Goal: Communication & Community: Participate in discussion

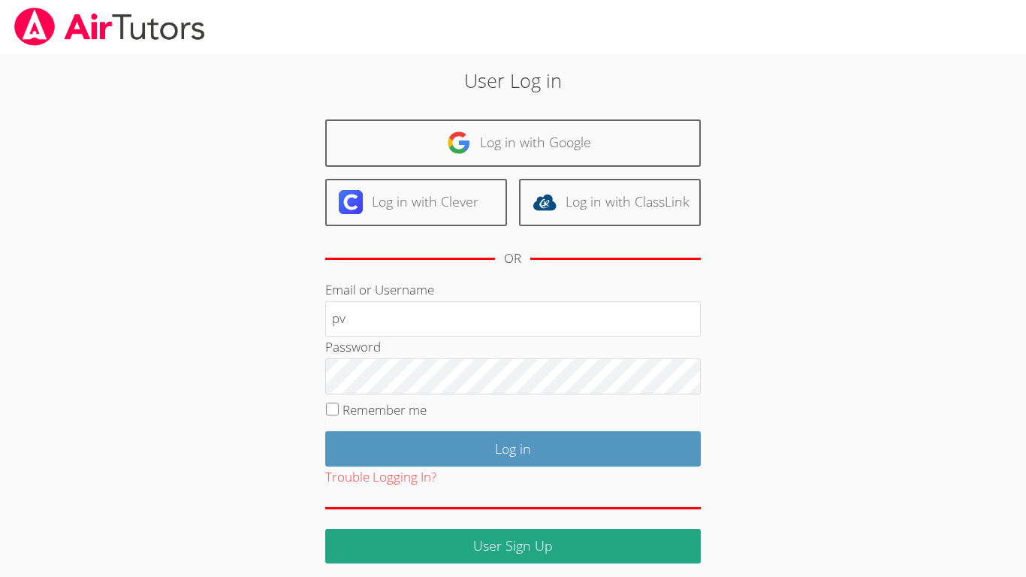
type input "p"
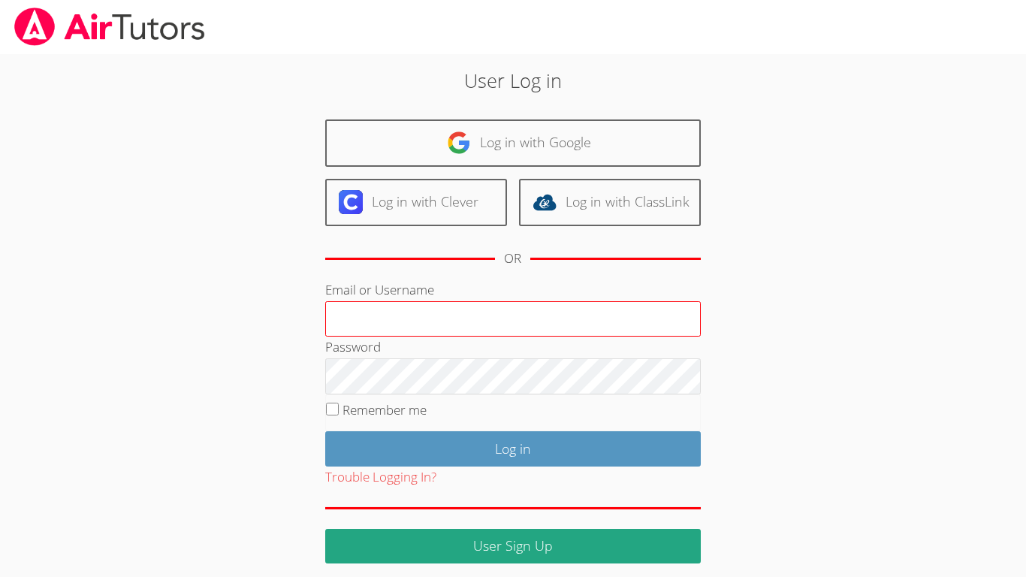
click at [566, 305] on input "Email or Username" at bounding box center [512, 319] width 375 height 36
type input "[EMAIL_ADDRESS][DOMAIN_NAME]"
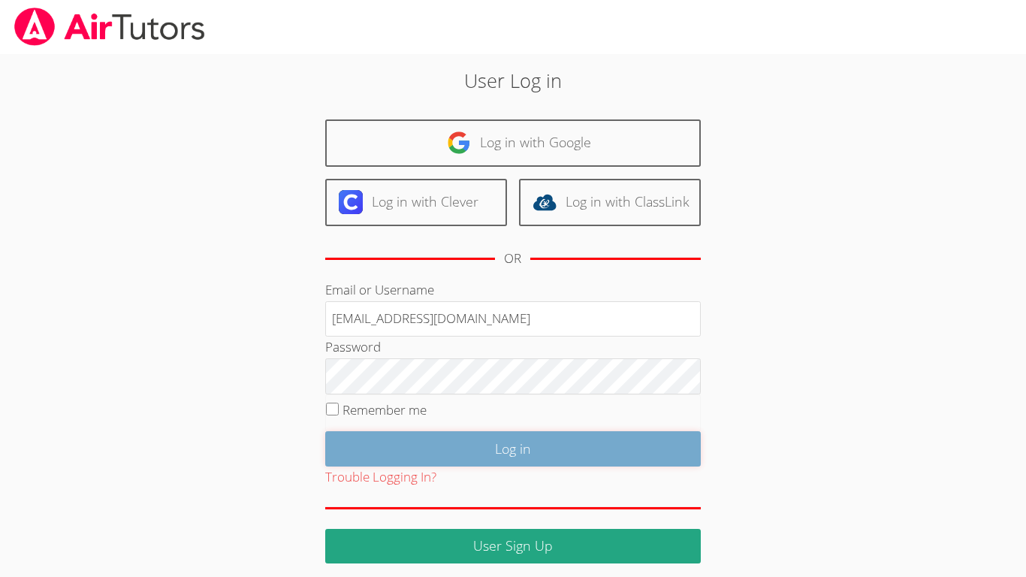
click at [484, 460] on input "Log in" at bounding box center [512, 448] width 375 height 35
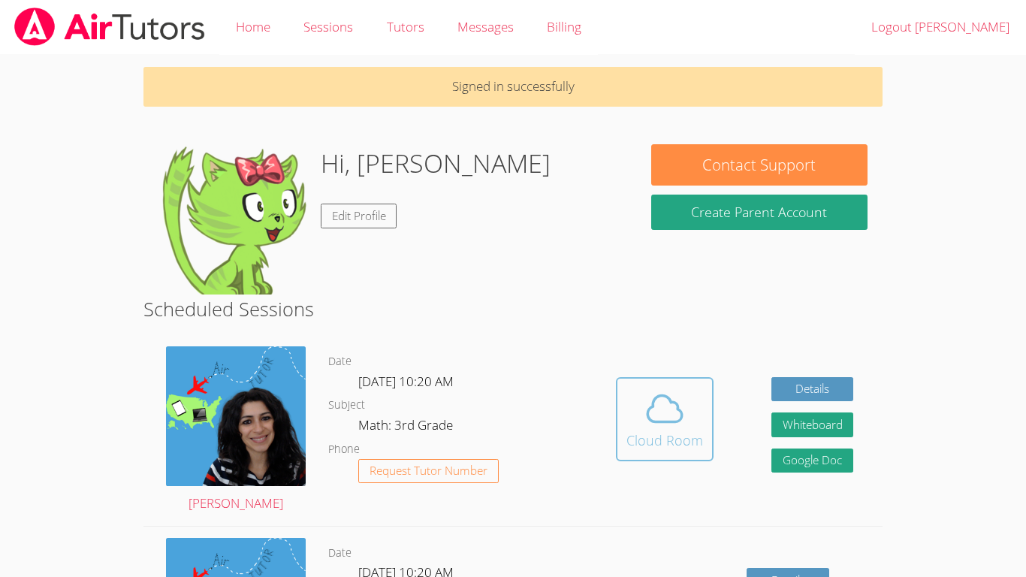
click at [619, 436] on button "Cloud Room" at bounding box center [665, 419] width 98 height 84
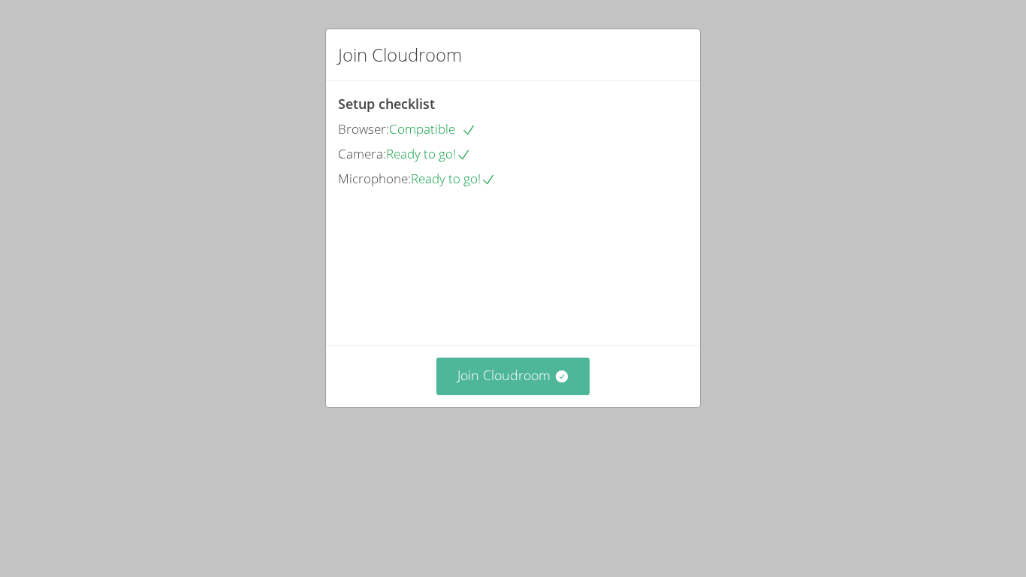
click at [501, 394] on button "Join Cloudroom" at bounding box center [513, 375] width 154 height 37
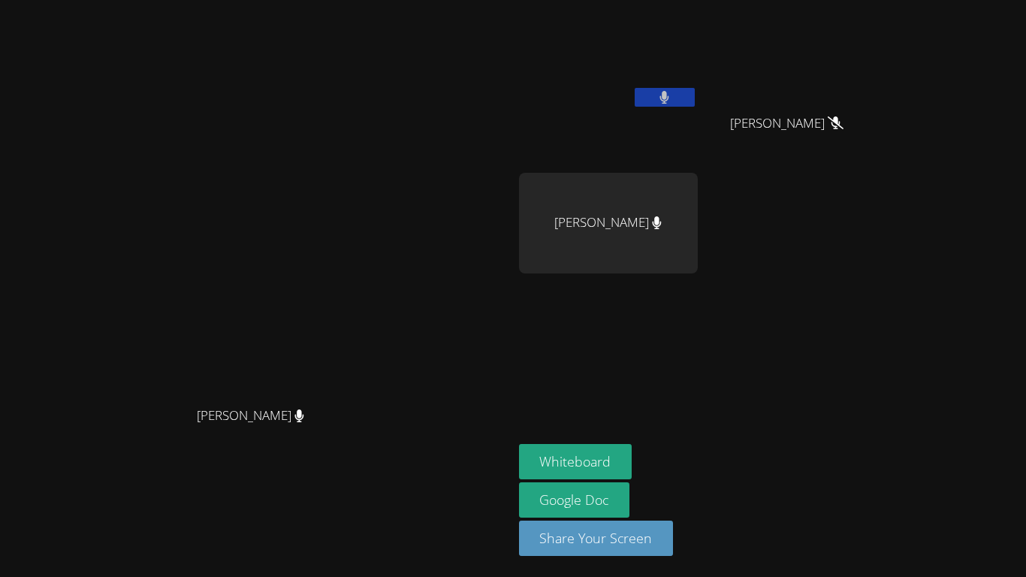
click at [695, 101] on button at bounding box center [665, 97] width 60 height 19
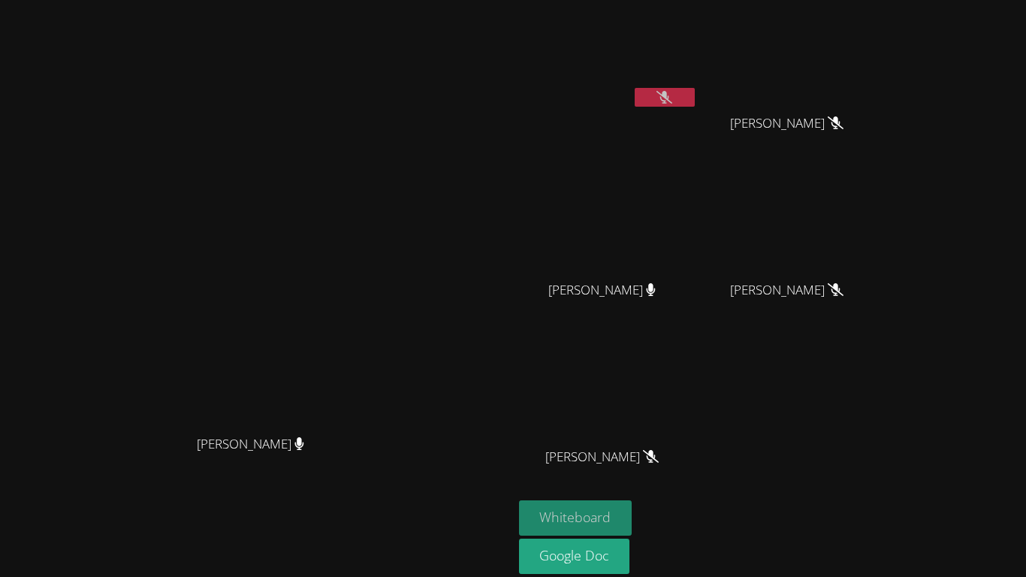
click at [632, 506] on button "Whiteboard" at bounding box center [575, 517] width 113 height 35
click at [632, 508] on button "Whiteboard" at bounding box center [575, 517] width 113 height 35
click at [695, 96] on button at bounding box center [665, 97] width 60 height 19
click at [672, 93] on icon at bounding box center [664, 97] width 16 height 13
click at [669, 93] on icon at bounding box center [664, 97] width 9 height 13
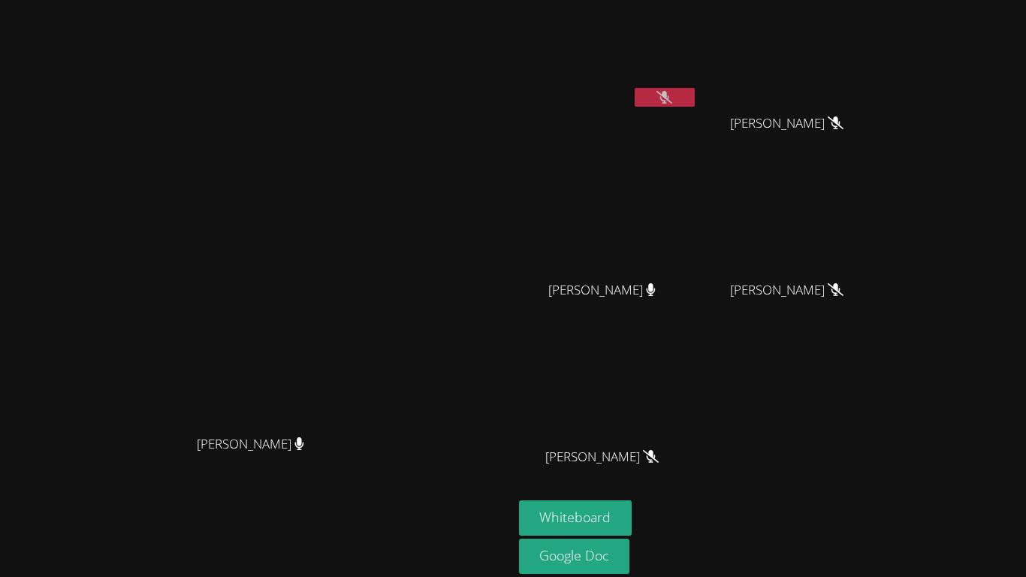
click at [695, 97] on button at bounding box center [665, 97] width 60 height 19
click at [698, 86] on video at bounding box center [608, 56] width 179 height 101
click at [695, 94] on button at bounding box center [665, 97] width 60 height 19
click at [632, 512] on button "Whiteboard" at bounding box center [575, 517] width 113 height 35
click at [672, 91] on icon at bounding box center [664, 97] width 16 height 13
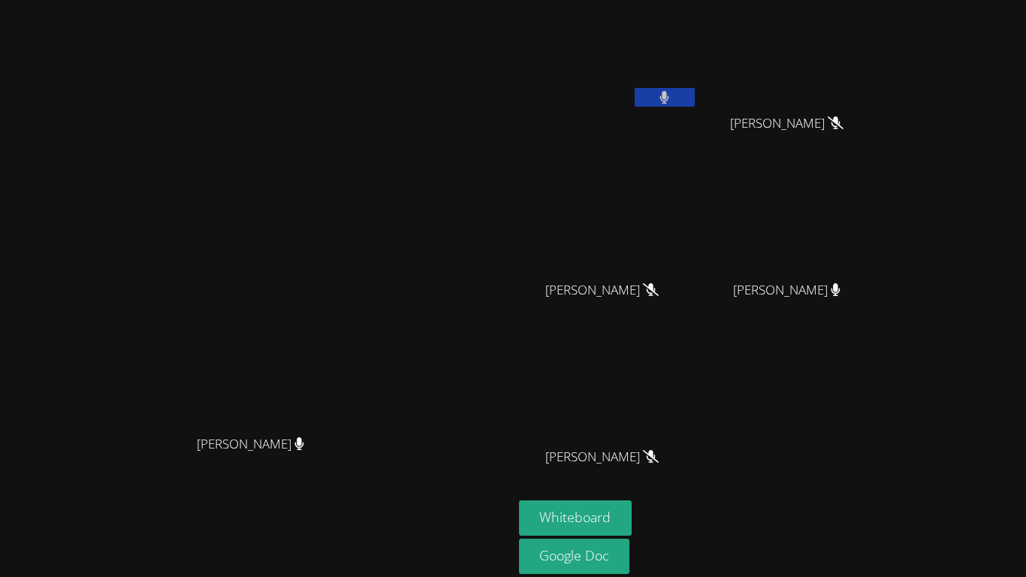
click at [698, 61] on video at bounding box center [608, 56] width 179 height 101
click at [669, 99] on icon at bounding box center [664, 97] width 10 height 13
click at [695, 90] on button at bounding box center [665, 97] width 60 height 19
click at [369, 146] on video at bounding box center [255, 287] width 225 height 282
